Goal: Task Accomplishment & Management: Use online tool/utility

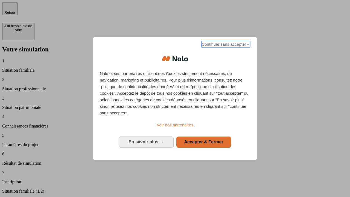
click at [225, 45] on span "Continuer sans accepter →" at bounding box center [226, 44] width 49 height 7
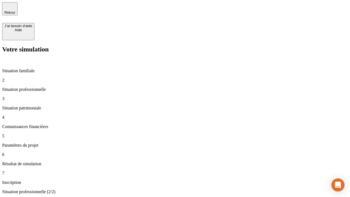
type input "30 000"
type input "40 000"
